Goal: Transaction & Acquisition: Obtain resource

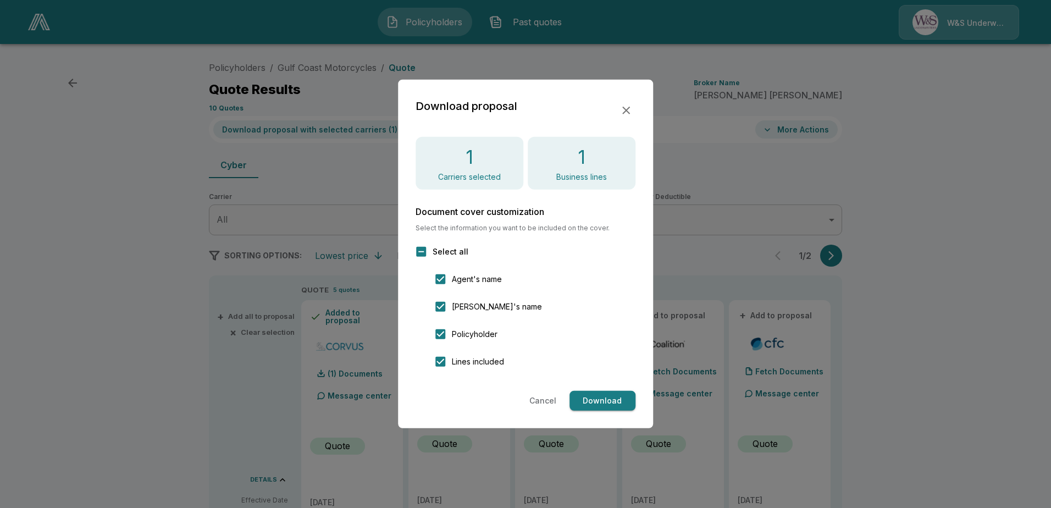
click at [621, 117] on icon "button" at bounding box center [626, 110] width 13 height 13
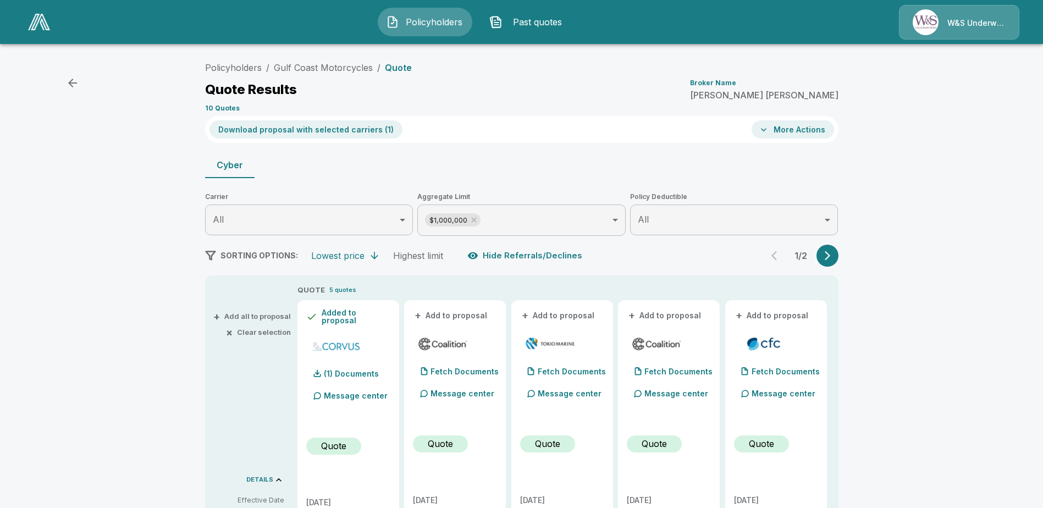
click at [432, 27] on span "Policyholders" at bounding box center [434, 21] width 60 height 13
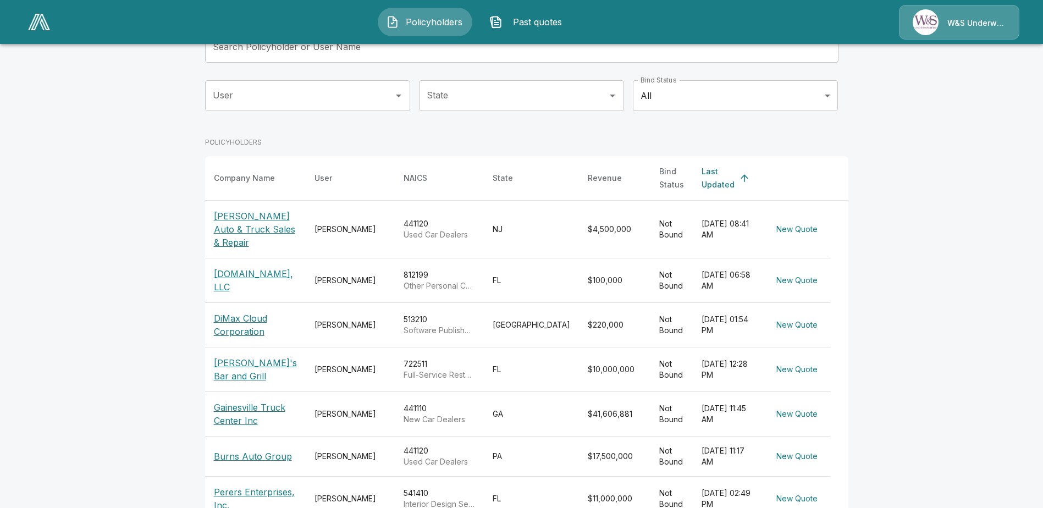
scroll to position [165, 0]
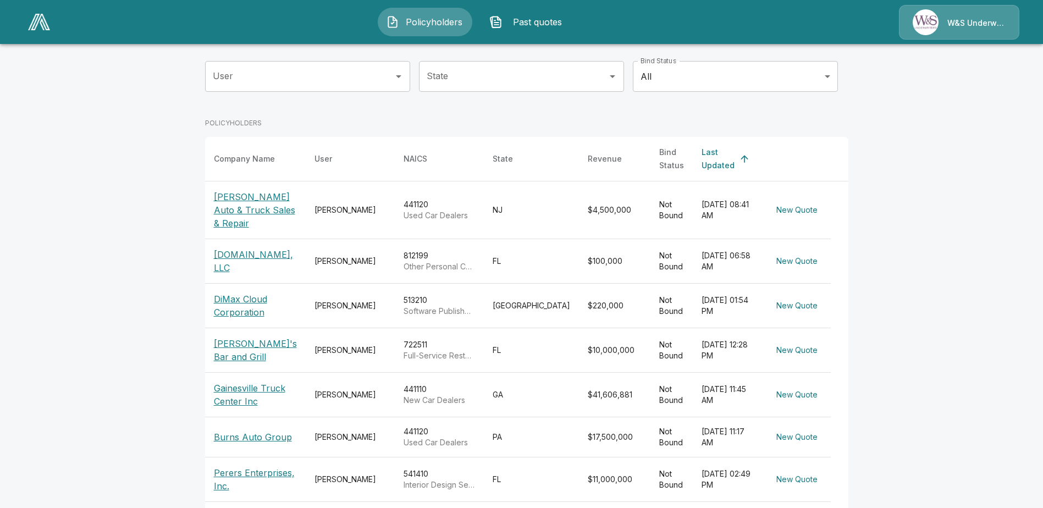
click at [264, 432] on p "Burns Auto Group" at bounding box center [253, 437] width 78 height 13
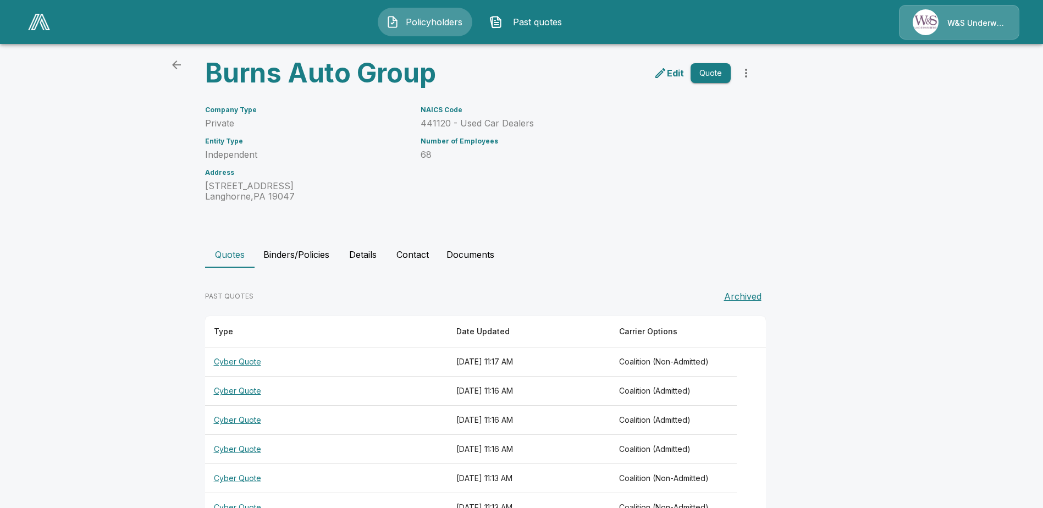
scroll to position [2, 0]
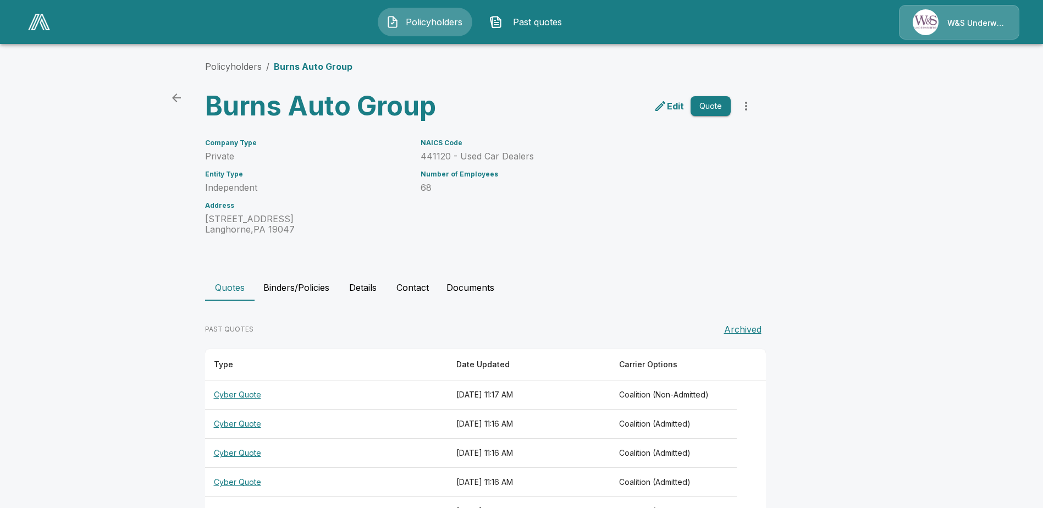
click at [250, 396] on th "Cyber Quote" at bounding box center [326, 395] width 243 height 29
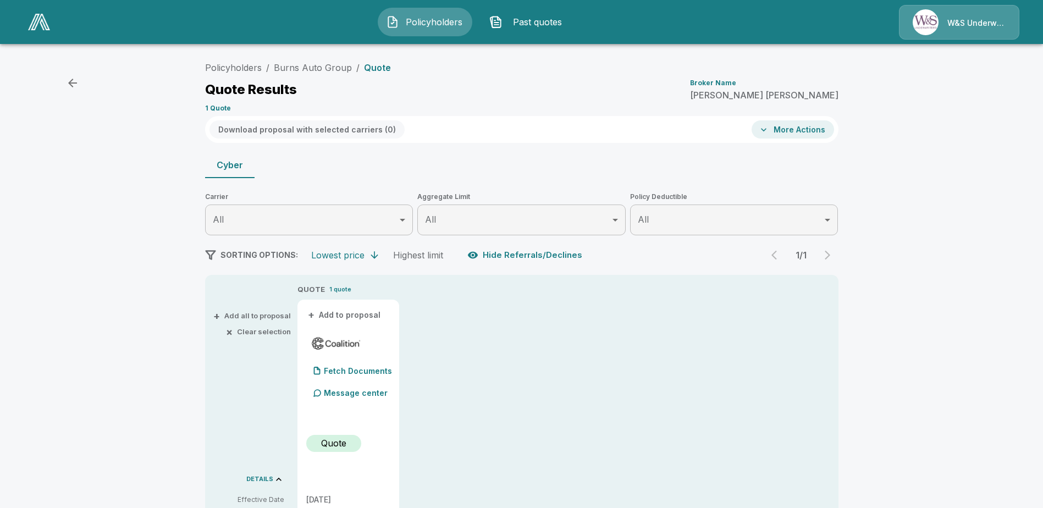
click at [74, 85] on icon "button" at bounding box center [72, 82] width 13 height 13
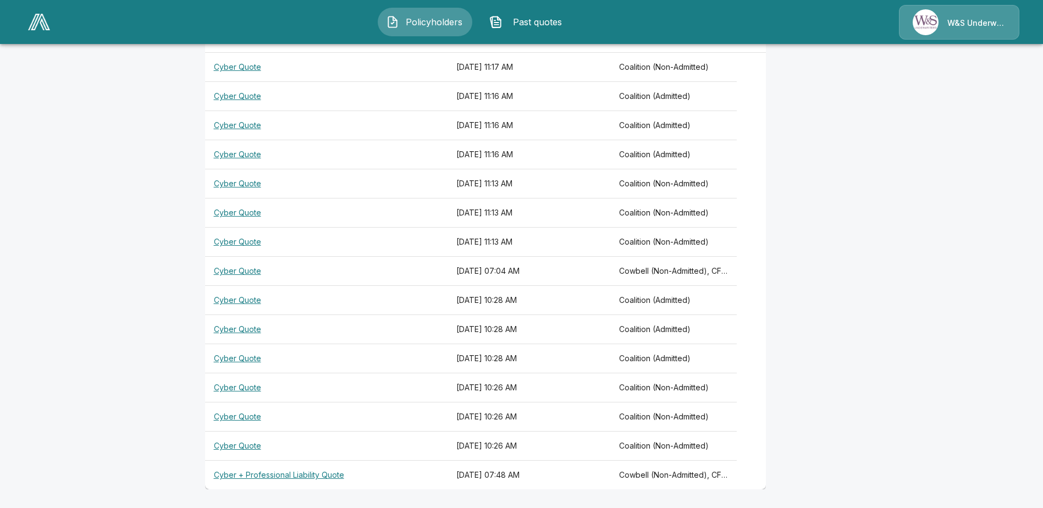
scroll to position [332, 0]
click at [289, 474] on th "Cyber + Professional Liability Quote" at bounding box center [326, 473] width 243 height 29
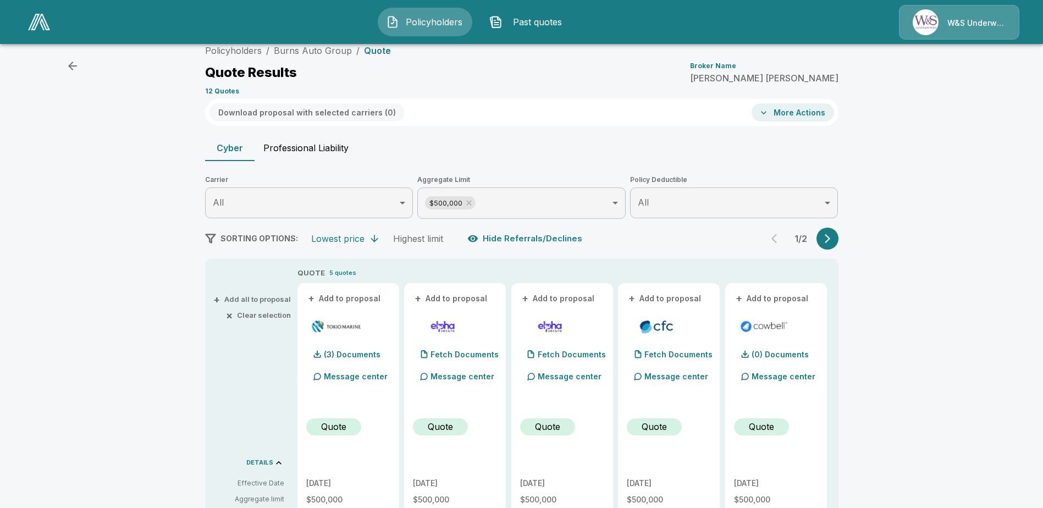
scroll to position [2, 0]
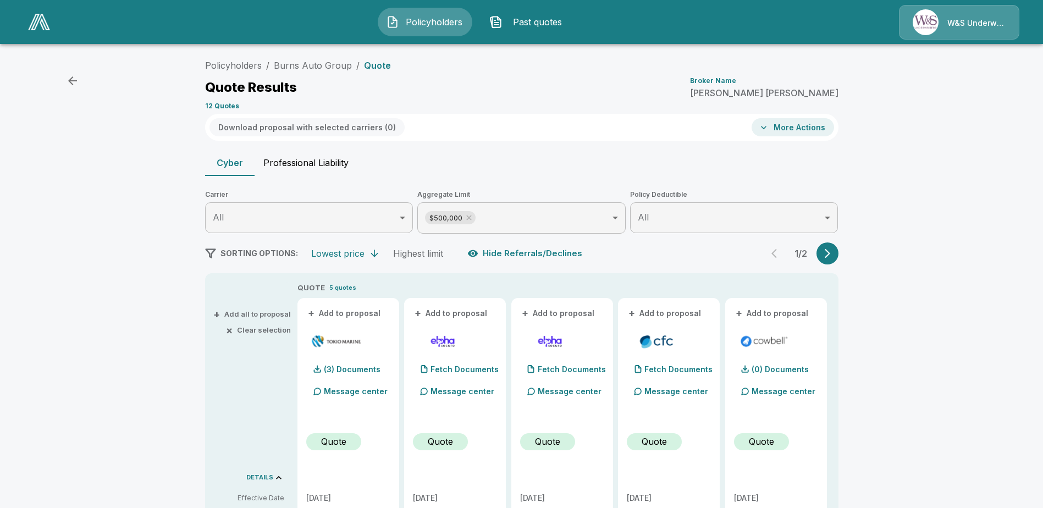
click at [289, 172] on button "Professional Liability" at bounding box center [306, 163] width 103 height 26
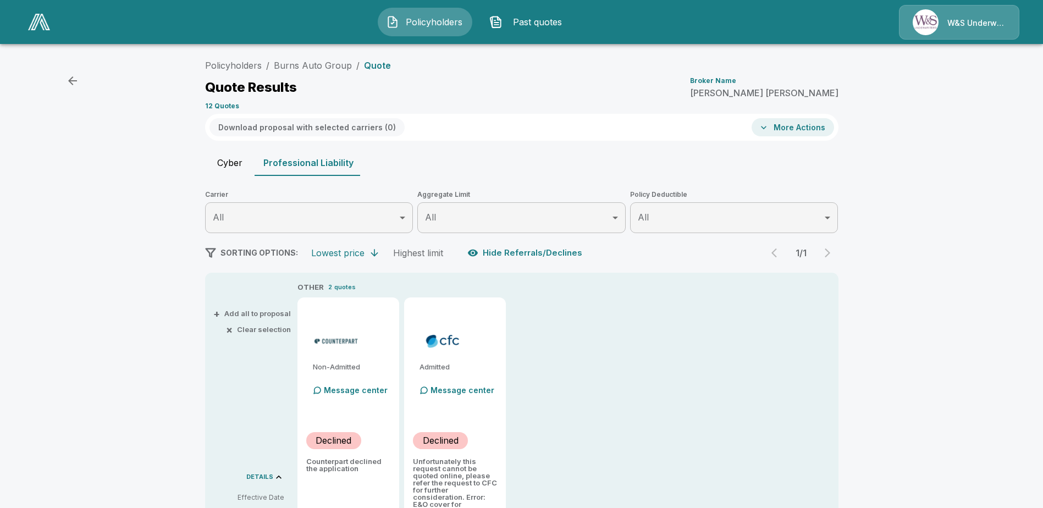
click at [234, 169] on button "Cyber" at bounding box center [229, 163] width 49 height 26
type input "******"
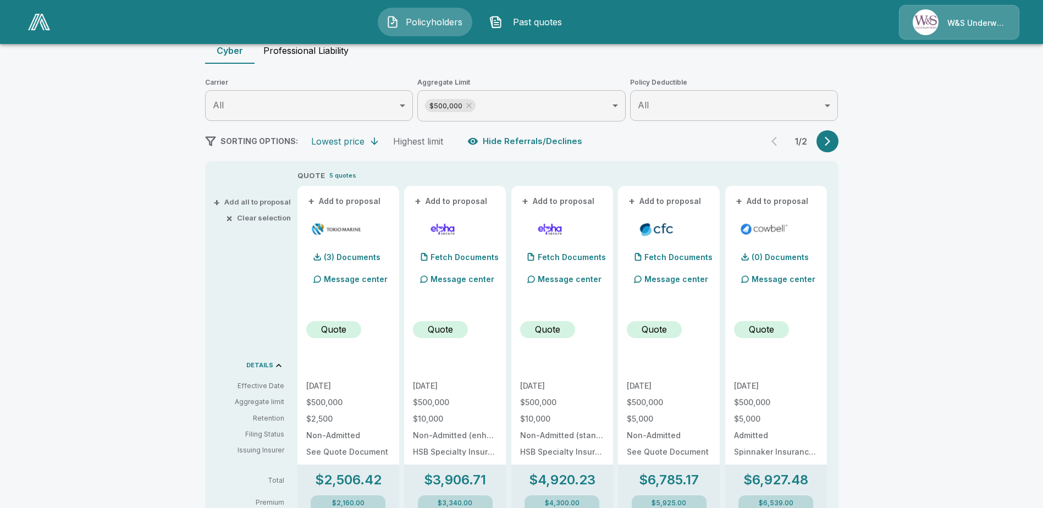
scroll to position [222, 0]
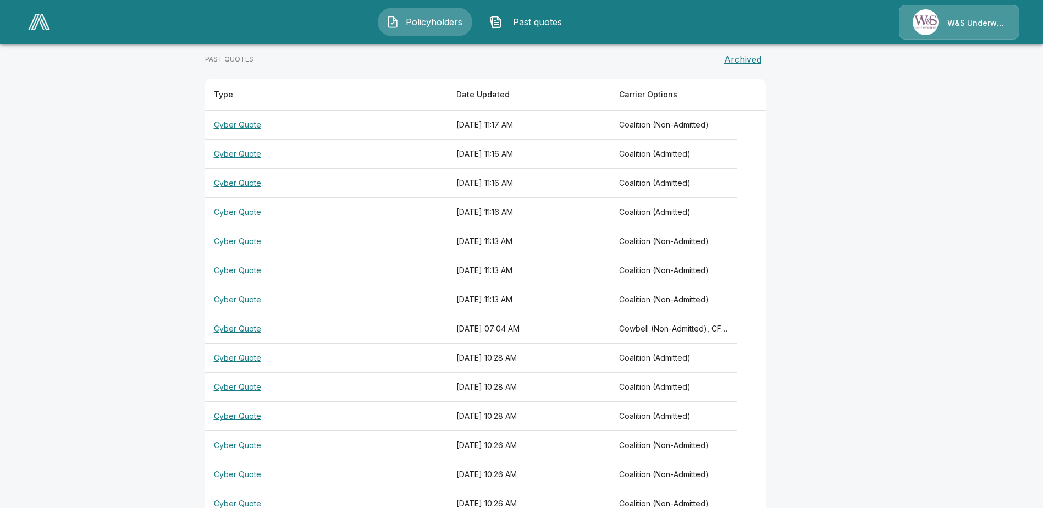
scroll to position [332, 0]
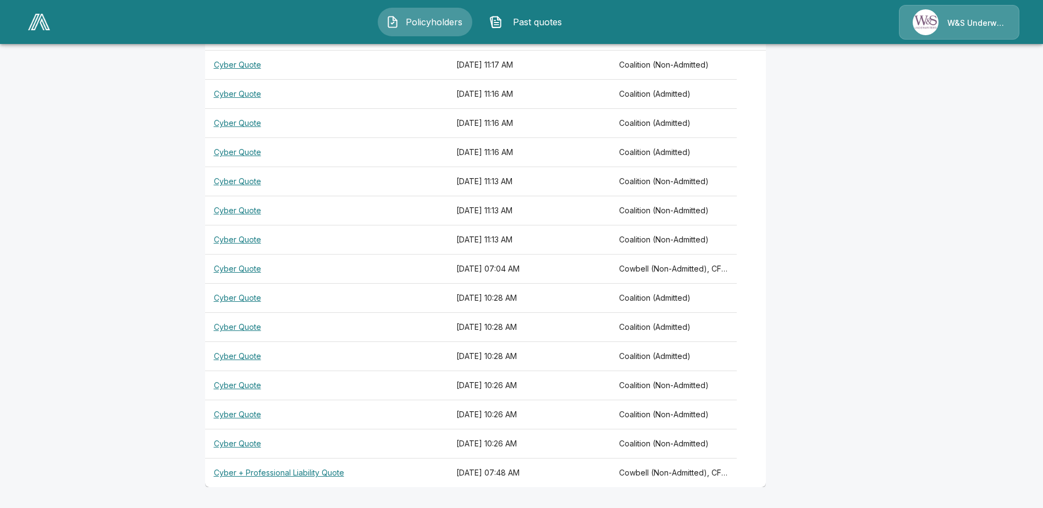
click at [322, 470] on th "Cyber + Professional Liability Quote" at bounding box center [326, 473] width 243 height 29
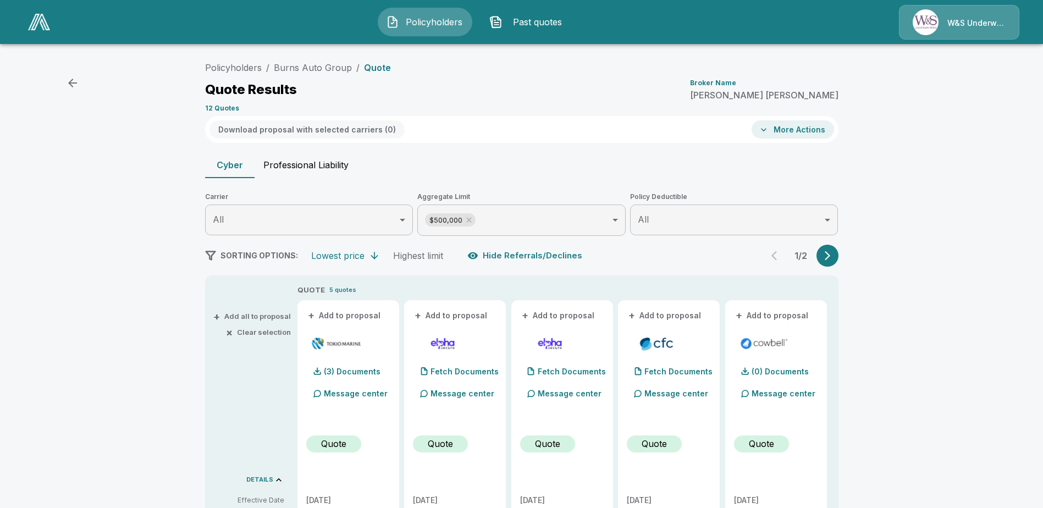
click at [77, 86] on icon "button" at bounding box center [72, 82] width 13 height 13
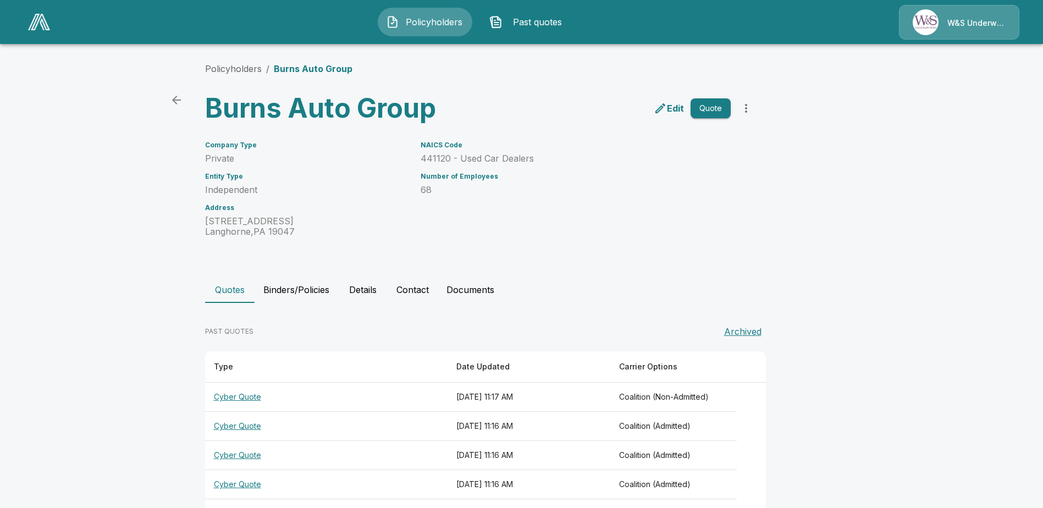
click at [175, 101] on icon "back" at bounding box center [176, 99] width 13 height 13
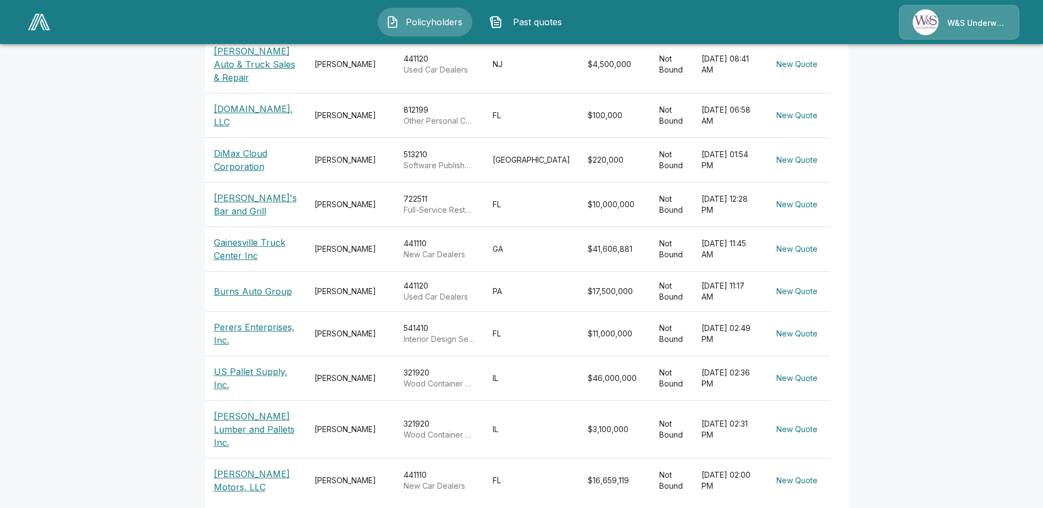
scroll to position [330, 0]
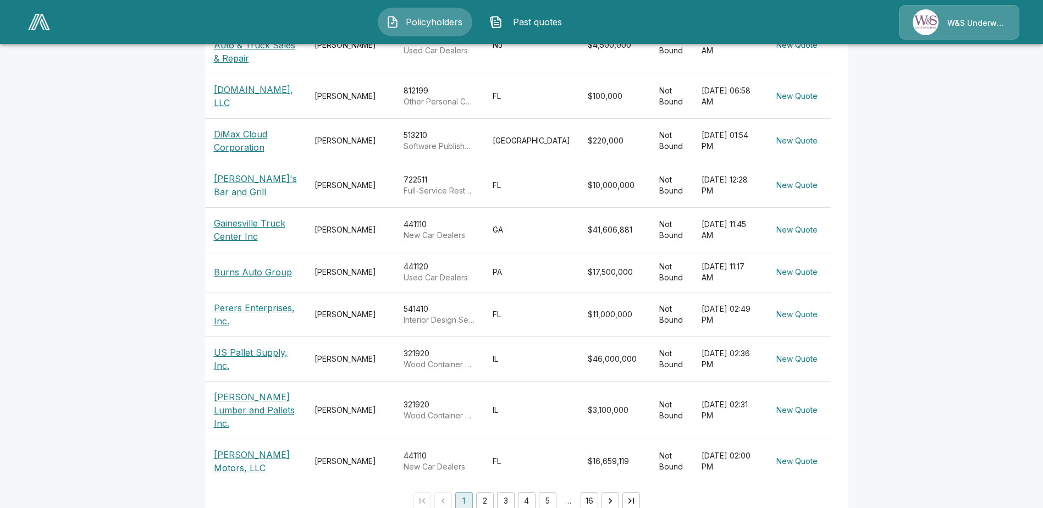
click at [265, 304] on p "Perers Enterprises, Inc." at bounding box center [255, 314] width 83 height 26
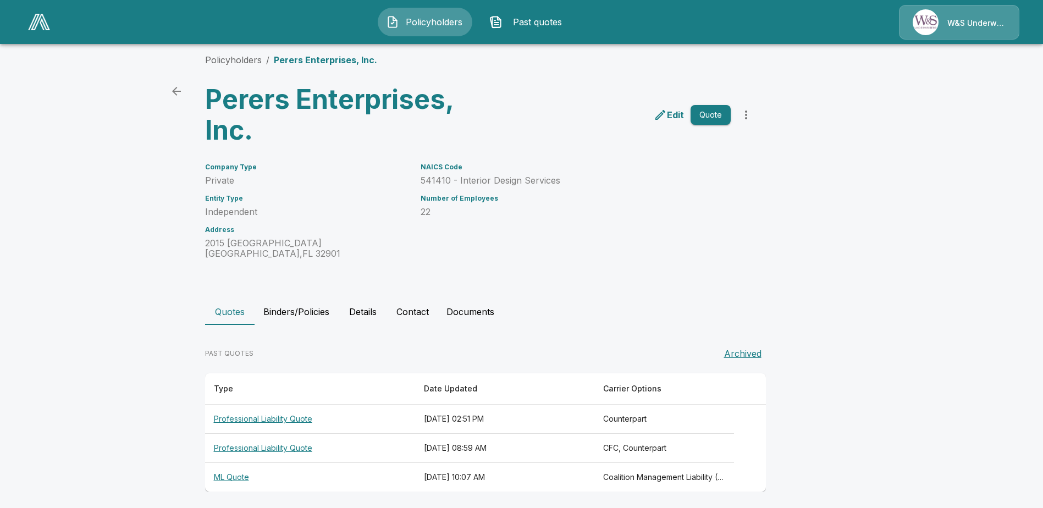
scroll to position [13, 0]
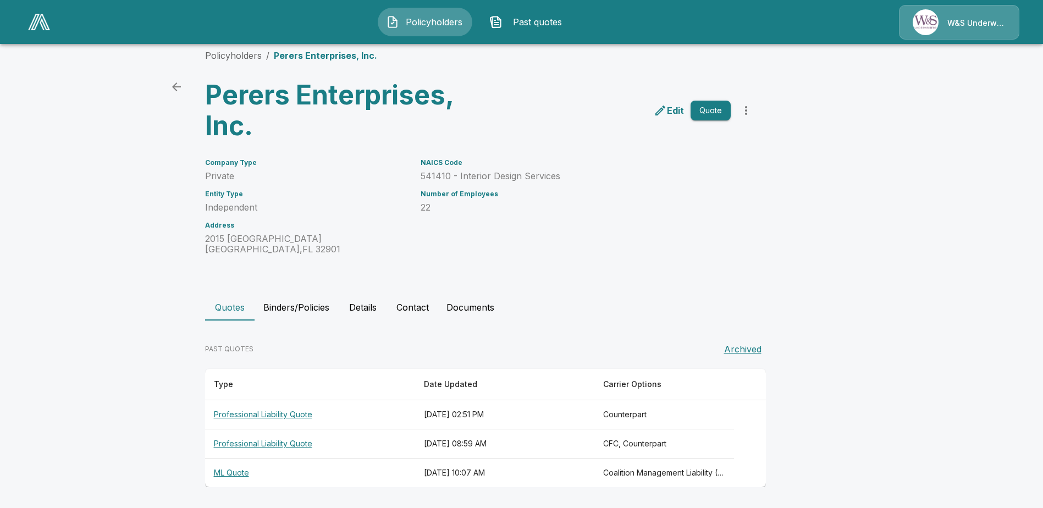
click at [246, 472] on th "ML Quote" at bounding box center [310, 473] width 210 height 29
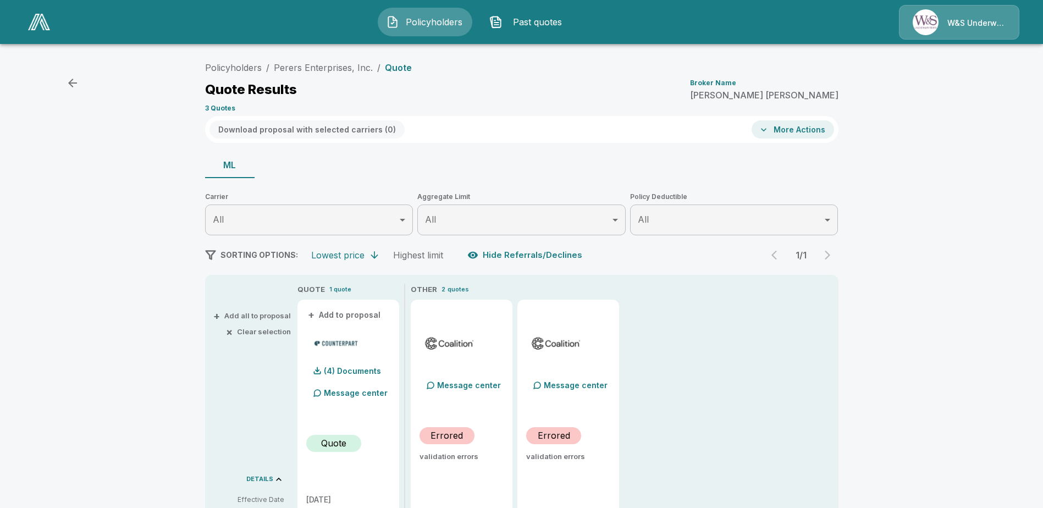
click at [73, 83] on icon "button" at bounding box center [72, 83] width 9 height 9
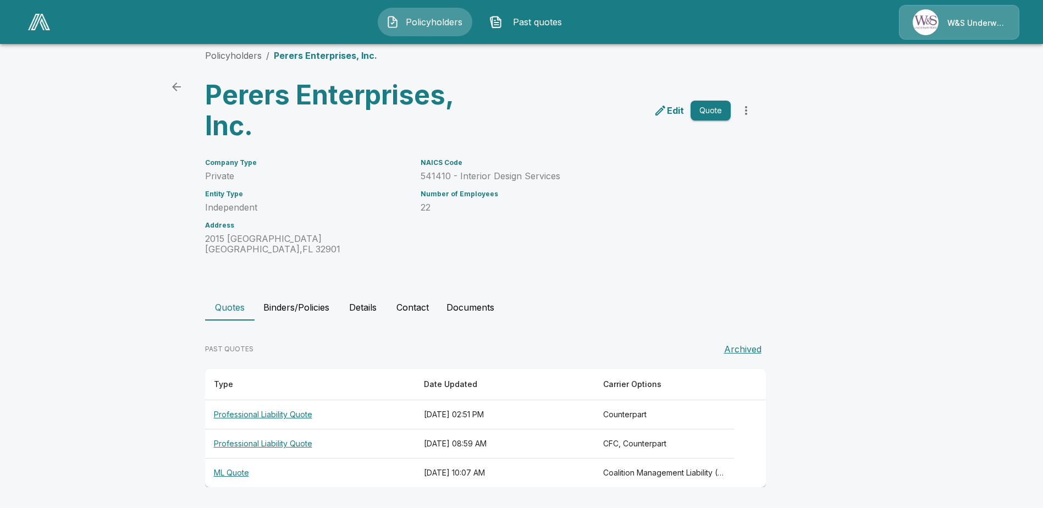
click at [295, 412] on th "Professional Liability Quote" at bounding box center [310, 414] width 210 height 29
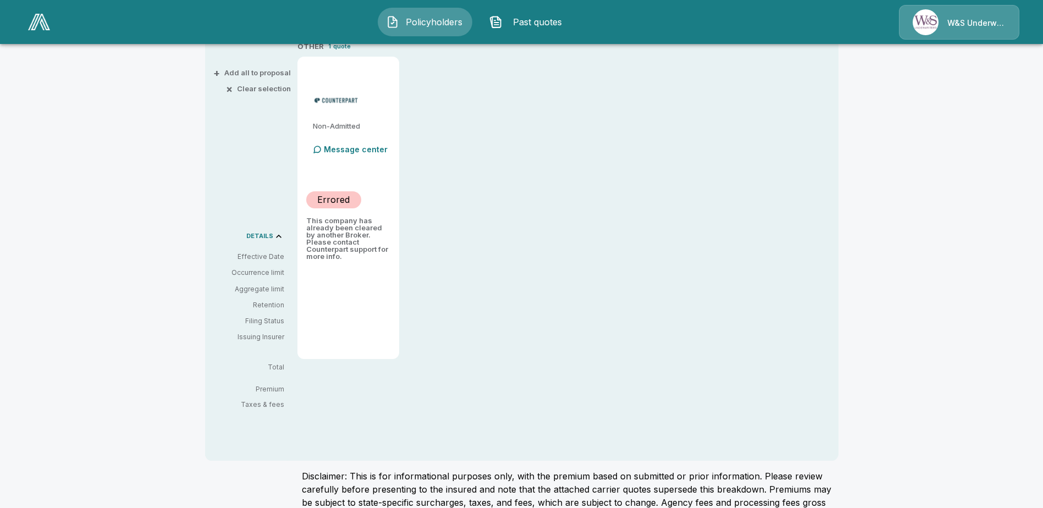
scroll to position [119, 0]
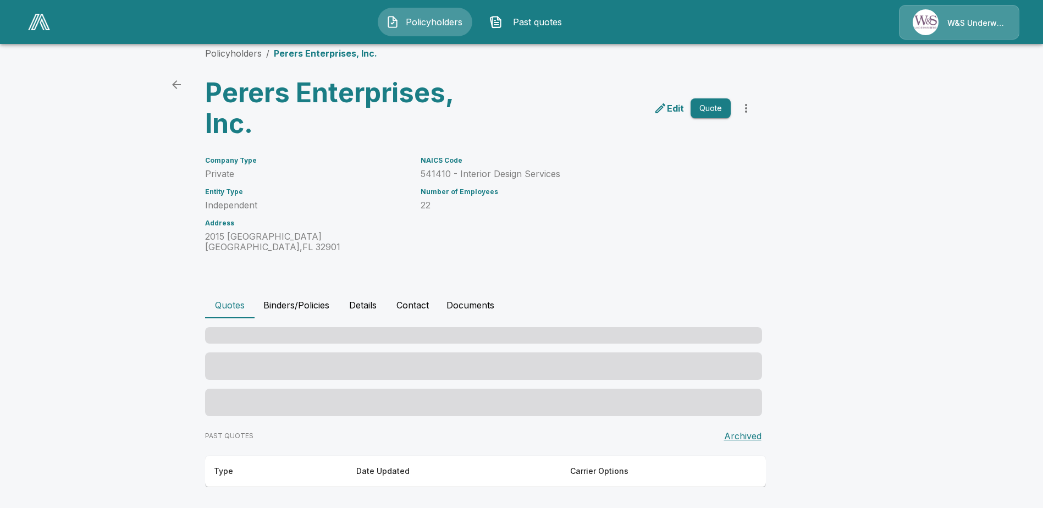
scroll to position [13, 0]
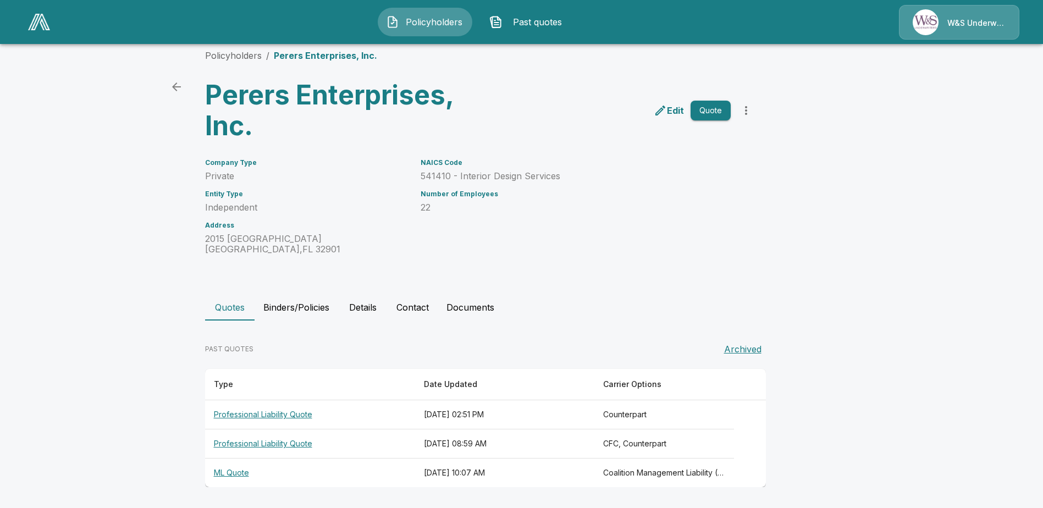
click at [297, 443] on th "Professional Liability Quote" at bounding box center [310, 443] width 210 height 29
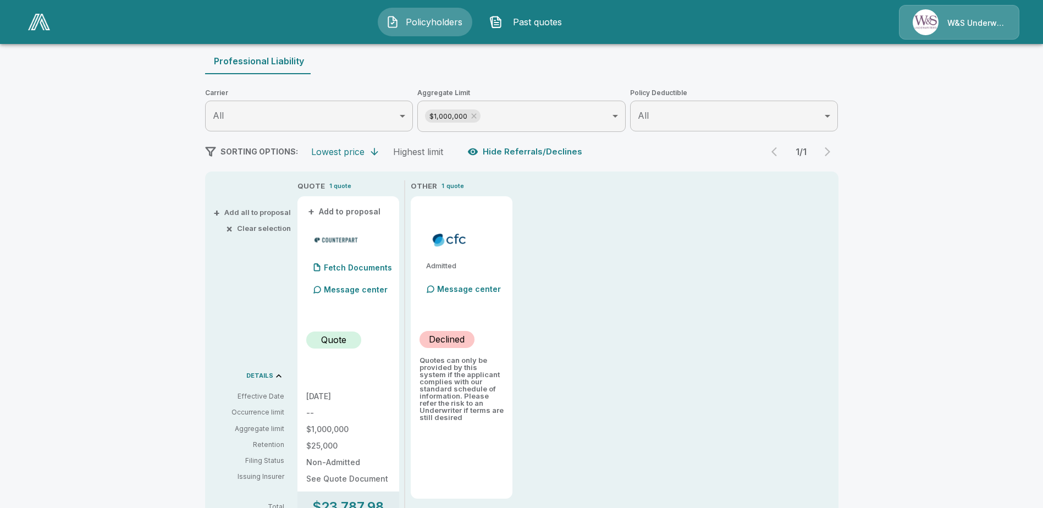
scroll to position [123, 0]
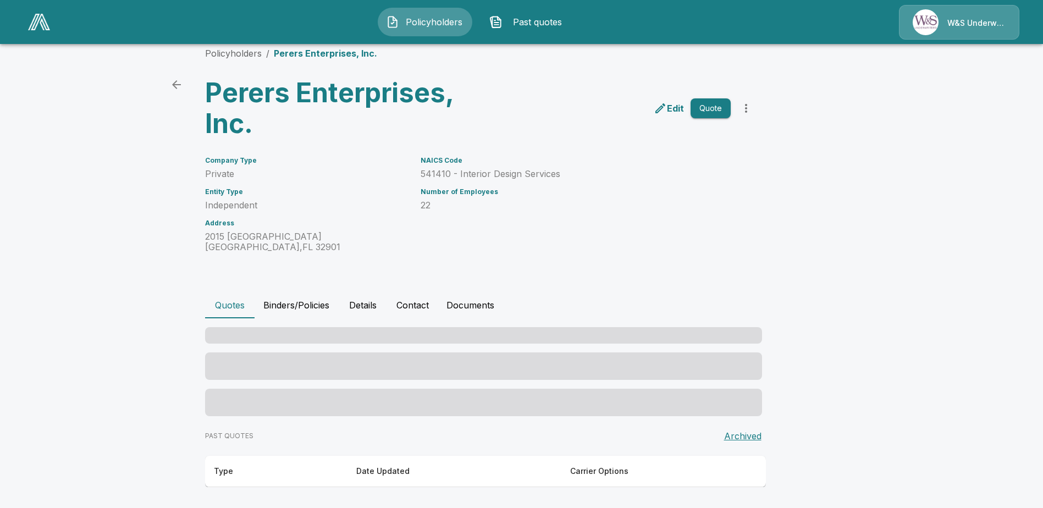
scroll to position [13, 0]
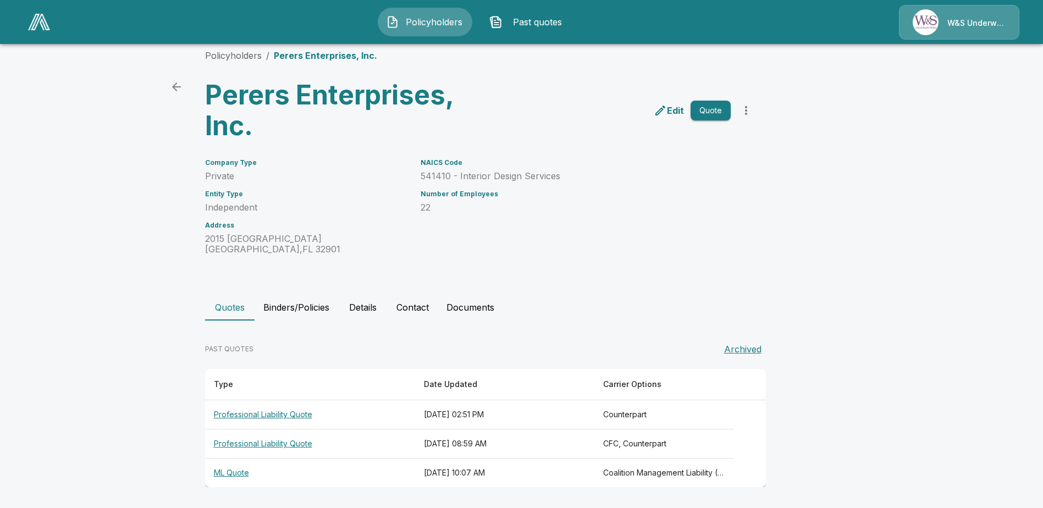
click at [240, 470] on th "ML Quote" at bounding box center [310, 473] width 210 height 29
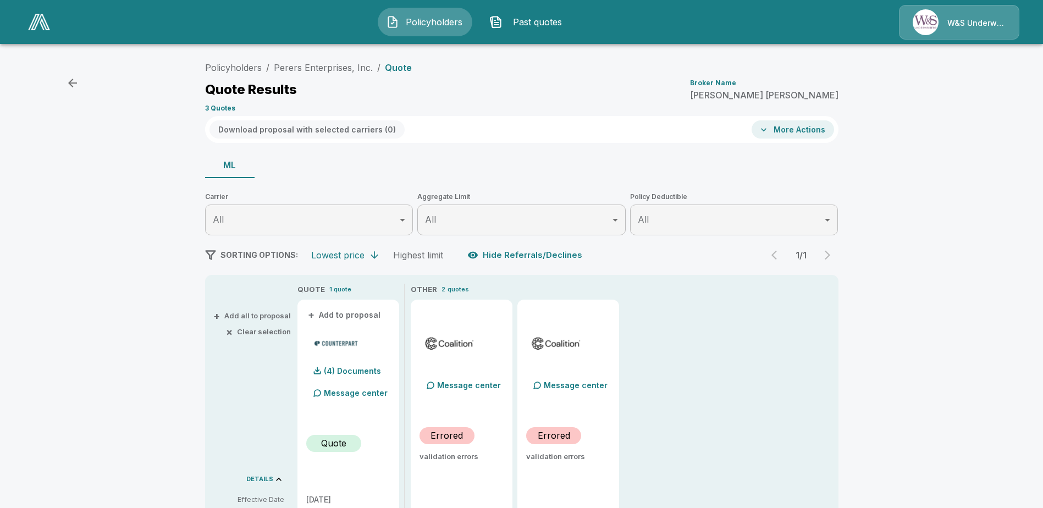
click at [55, 87] on div "Policyholders / Perers Enterprises, Inc. / Quote Quote Results Broker Name Mike…" at bounding box center [521, 463] width 1043 height 823
click at [72, 85] on icon "button" at bounding box center [72, 82] width 13 height 13
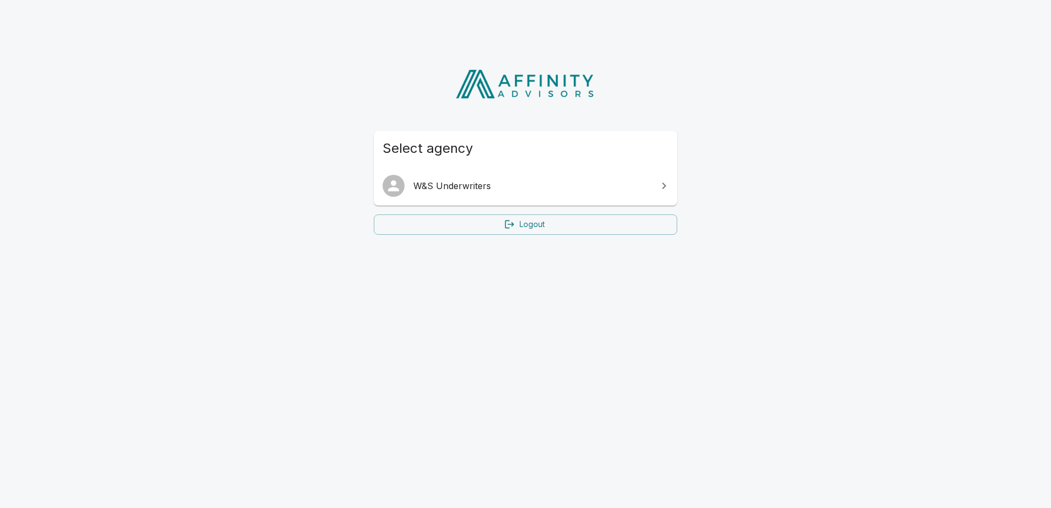
click at [536, 185] on span "W&S Underwriters" at bounding box center [533, 185] width 238 height 13
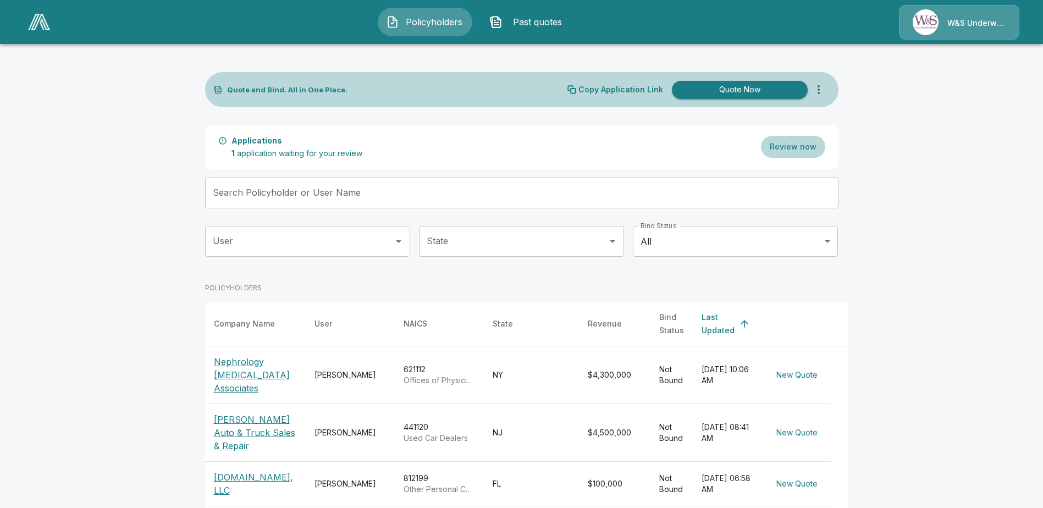
click at [272, 191] on input "Search Policyholder or User Name" at bounding box center [515, 193] width 621 height 31
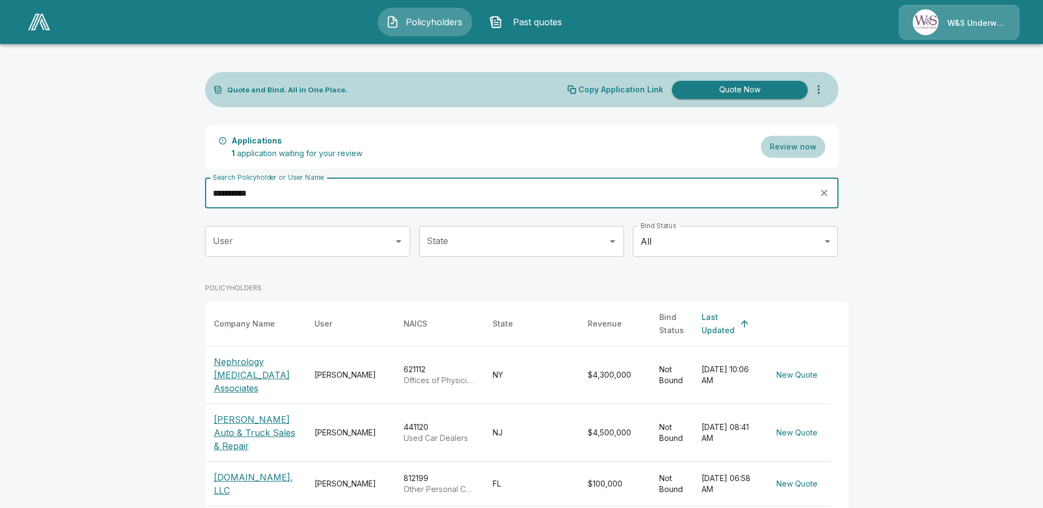
type input "**********"
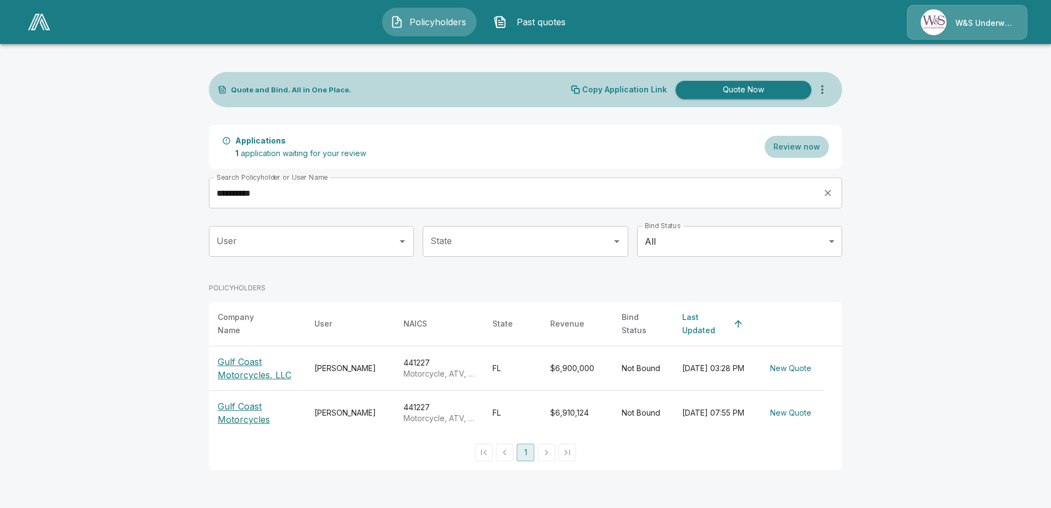
click at [248, 410] on p "Gulf Coast Motorcycles" at bounding box center [257, 413] width 79 height 26
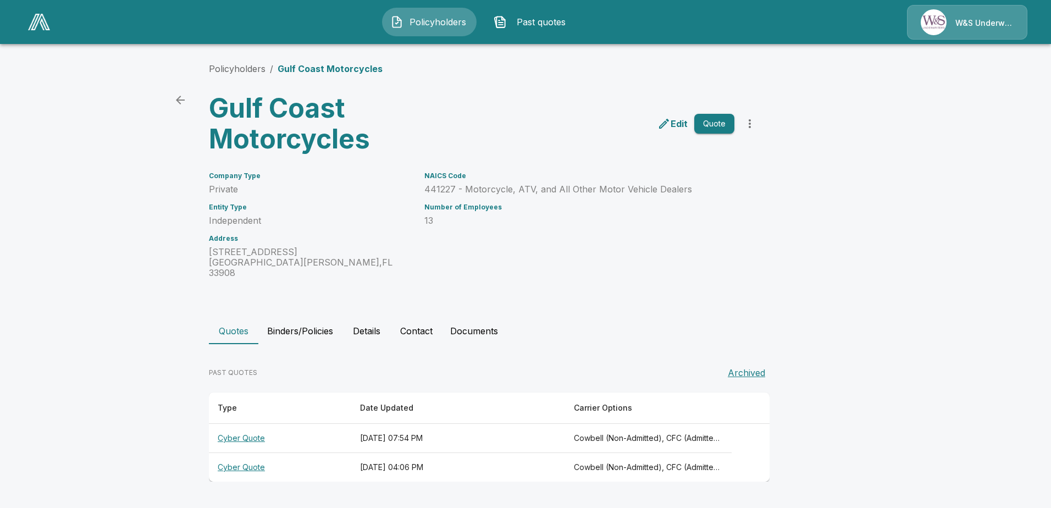
click at [233, 427] on th "Cyber Quote" at bounding box center [280, 438] width 142 height 29
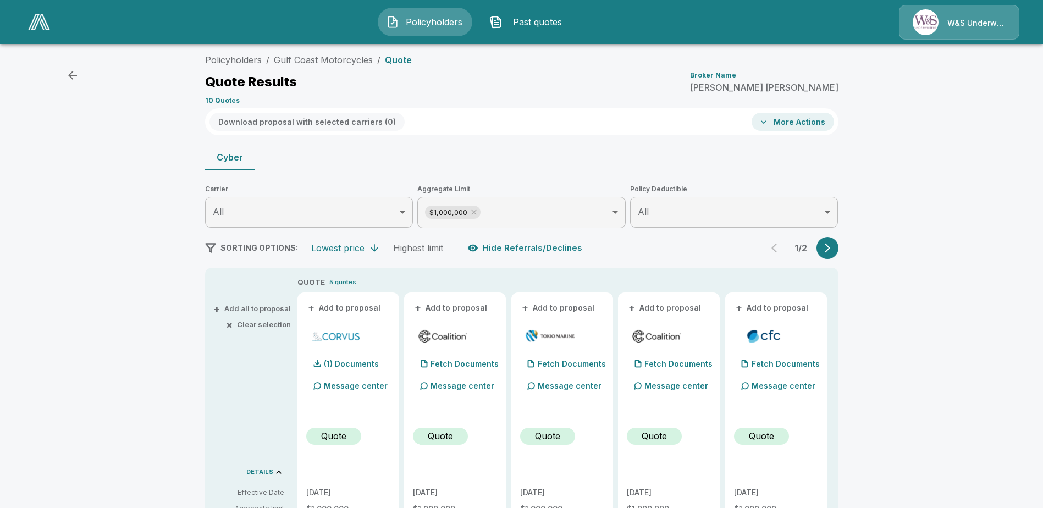
scroll to position [165, 0]
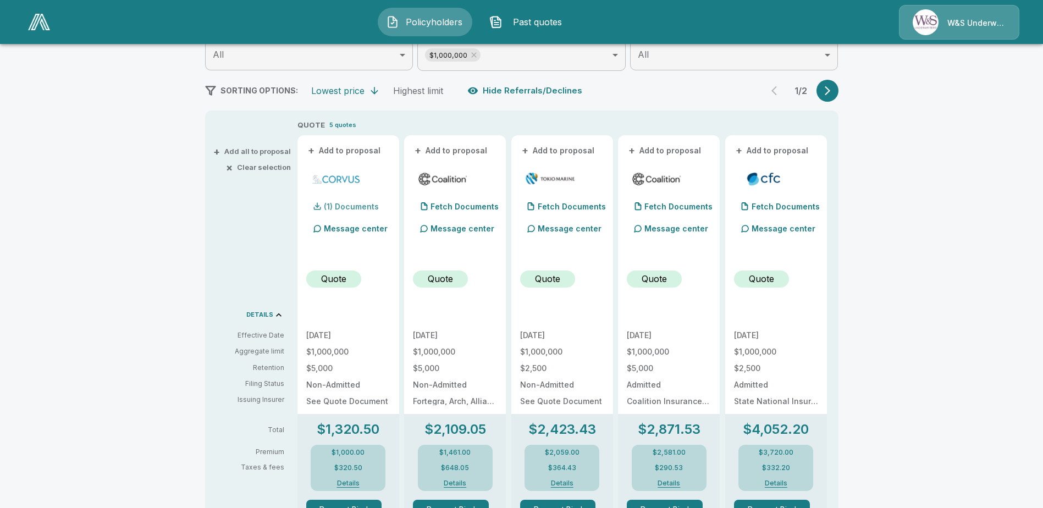
click at [363, 208] on p "(1) Documents" at bounding box center [351, 207] width 55 height 8
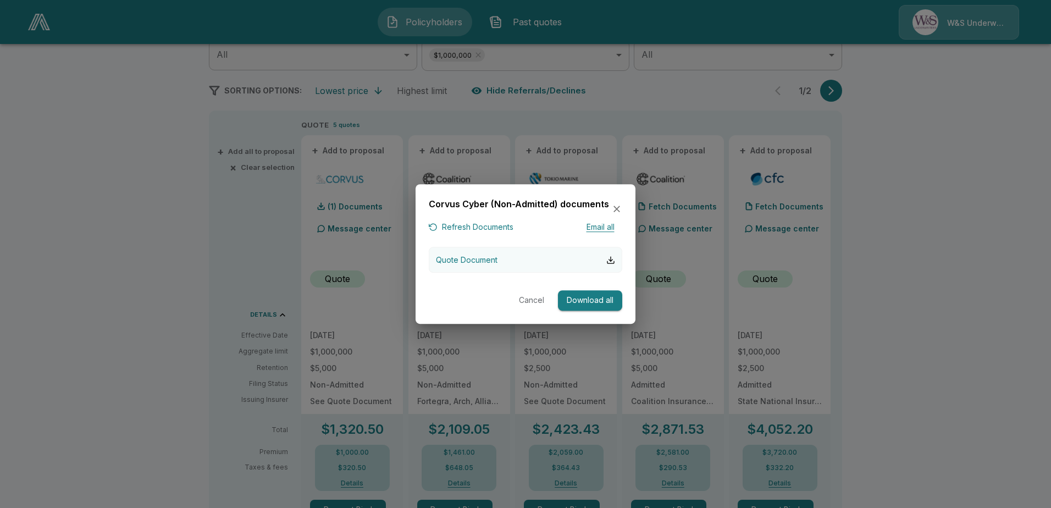
click at [532, 260] on button "Quote Document" at bounding box center [526, 260] width 194 height 26
click at [603, 297] on button "Download all" at bounding box center [590, 300] width 64 height 20
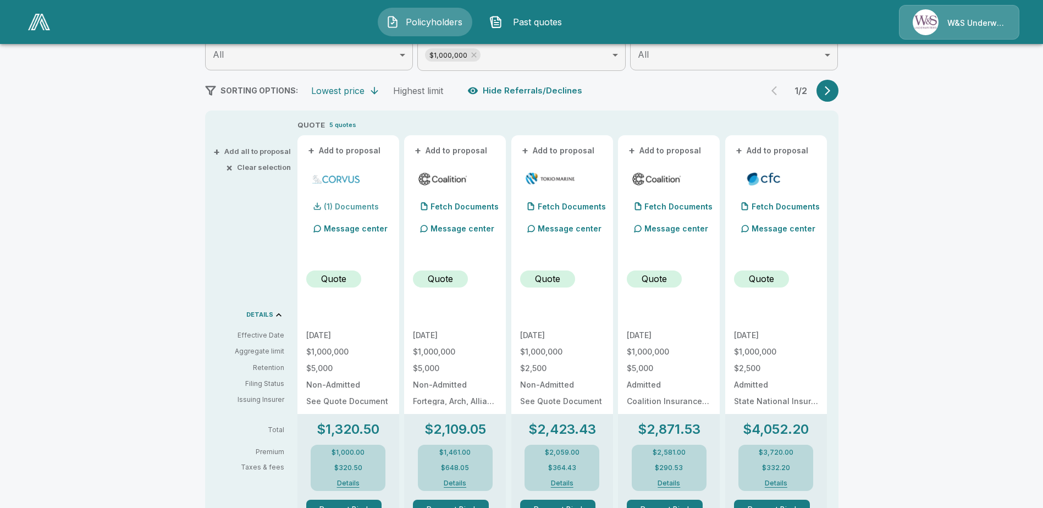
click at [352, 205] on p "(1) Documents" at bounding box center [351, 207] width 55 height 8
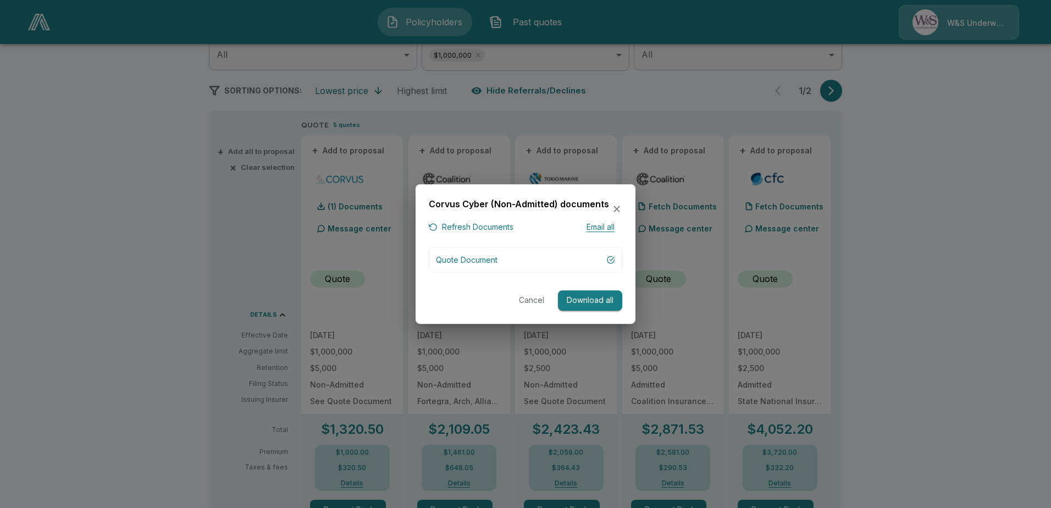
click at [448, 225] on button "Refresh Documents" at bounding box center [471, 228] width 85 height 14
click at [527, 301] on button "Cancel" at bounding box center [531, 300] width 35 height 20
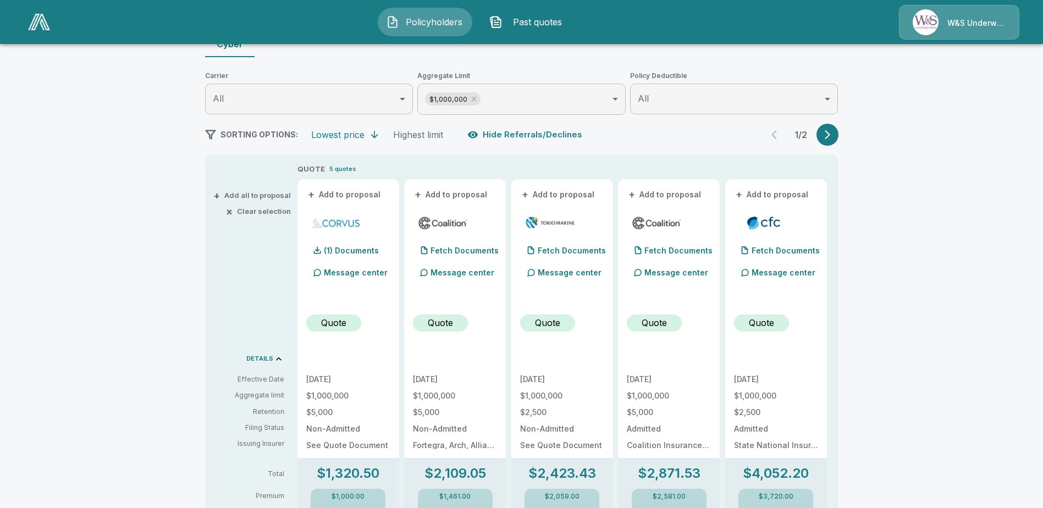
scroll to position [110, 0]
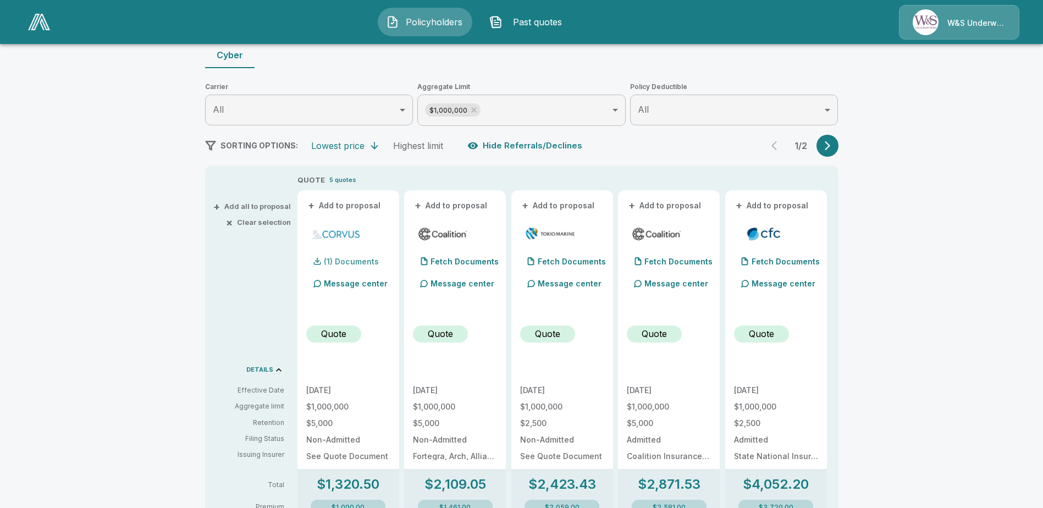
click at [361, 263] on p "(1) Documents" at bounding box center [351, 262] width 55 height 8
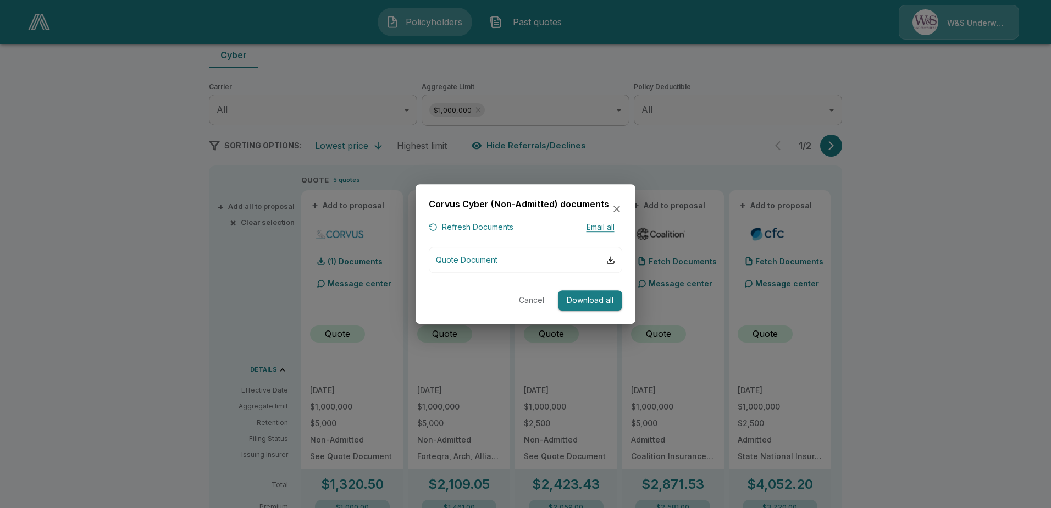
click at [608, 229] on button "Email all" at bounding box center [600, 228] width 44 height 14
